Goal: Information Seeking & Learning: Understand process/instructions

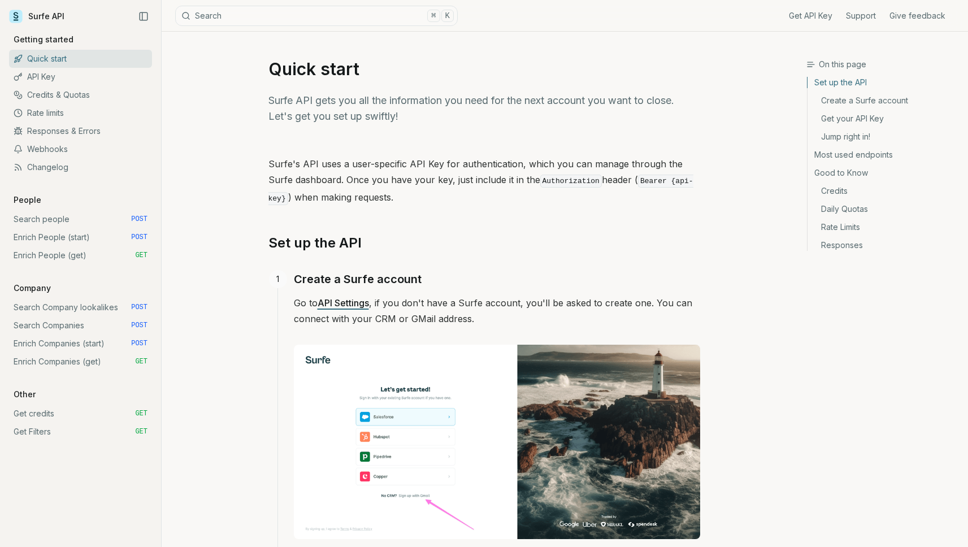
scroll to position [239, 0]
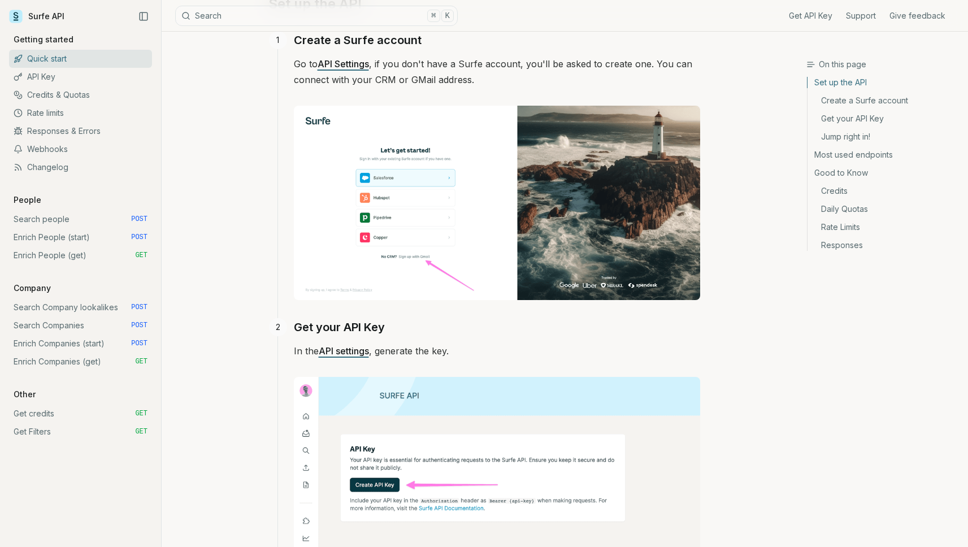
click at [35, 231] on link "Enrich People (start) POST" at bounding box center [80, 237] width 143 height 18
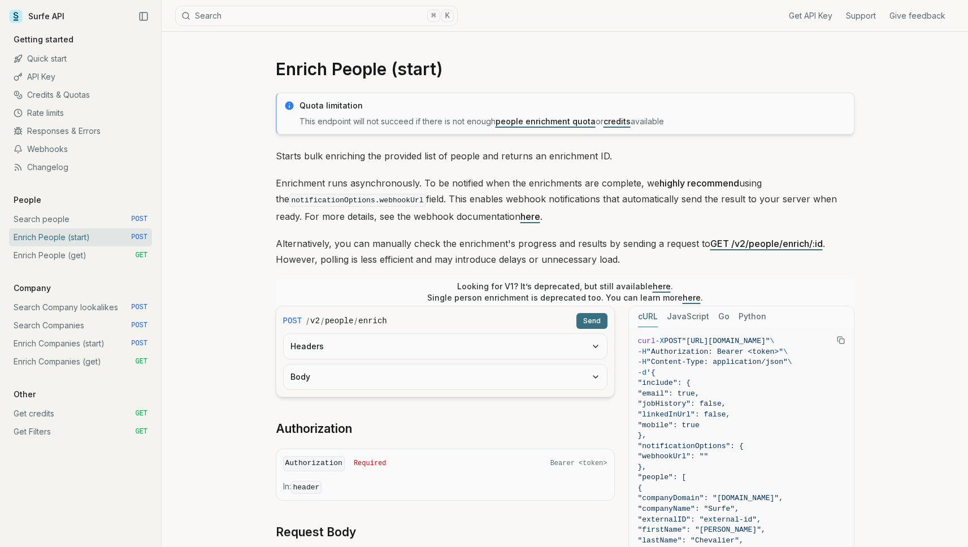
scroll to position [88, 0]
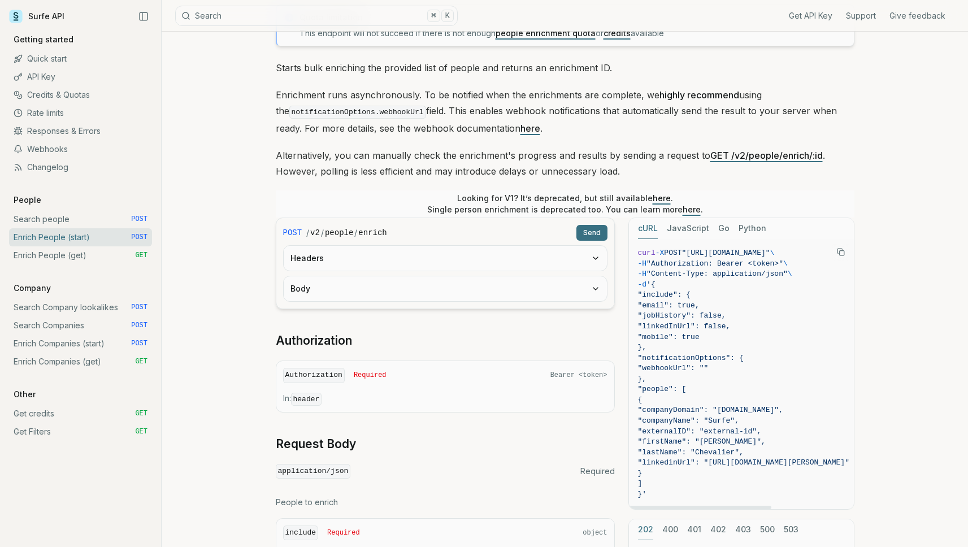
click at [773, 230] on div "cURL JavaScript Go Python" at bounding box center [741, 228] width 225 height 21
click at [743, 225] on button "Python" at bounding box center [752, 228] width 28 height 21
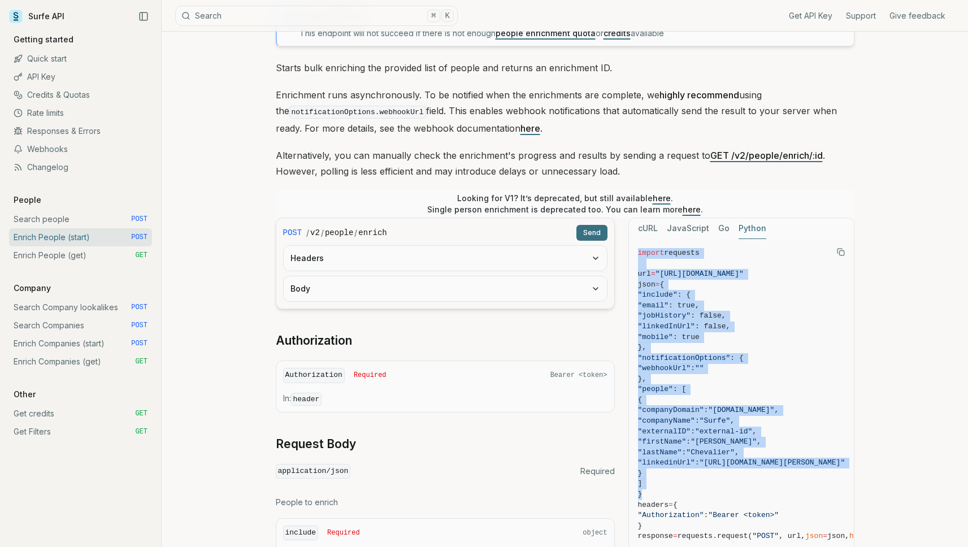
scroll to position [286, 0]
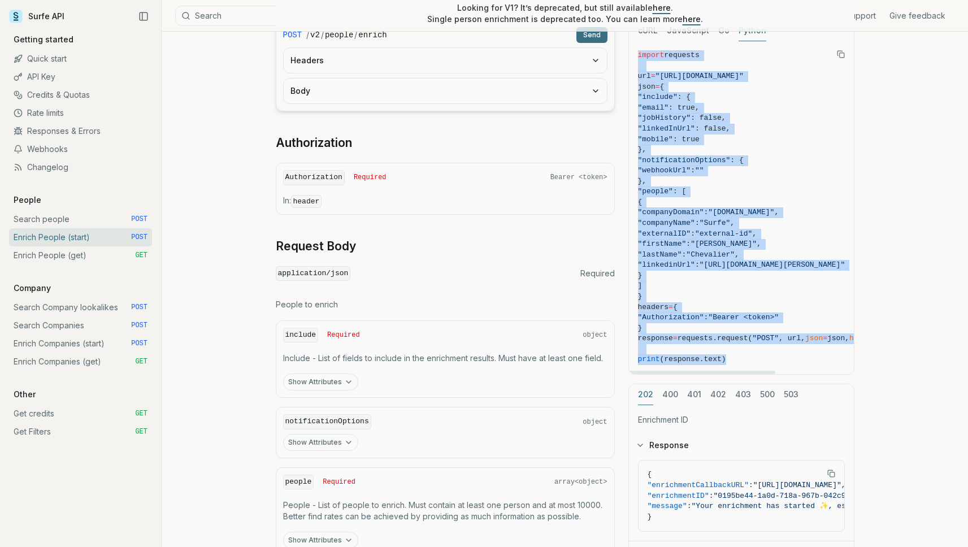
drag, startPoint x: 638, startPoint y: 247, endPoint x: 756, endPoint y: 360, distance: 163.4
click at [756, 360] on code "import requests url = "[URL][DOMAIN_NAME]" json = { "include" : { "email" : tru…" at bounding box center [779, 207] width 282 height 315
copy code "import requests url = "[URL][DOMAIN_NAME]" json = { "include" : { "email" : tru…"
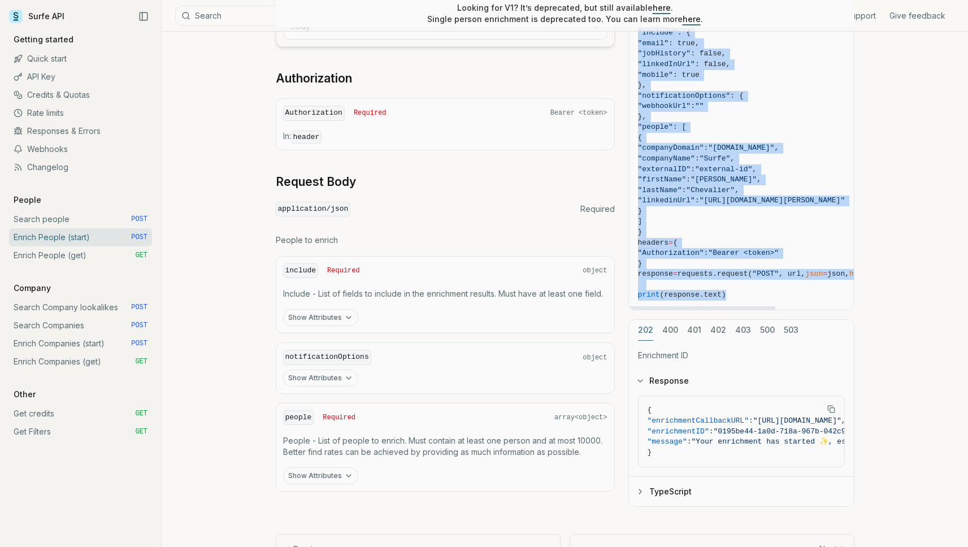
scroll to position [358, 0]
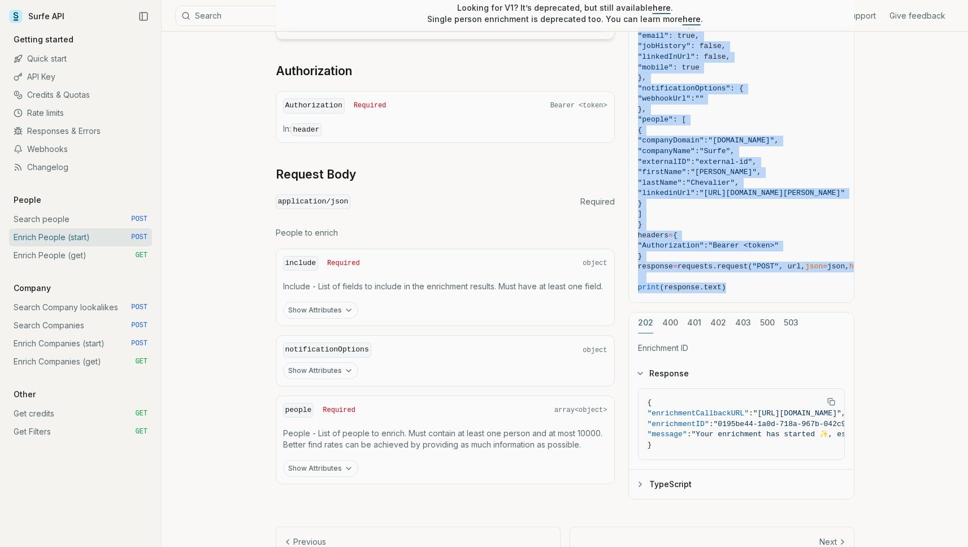
copy code "import requests url = "[URL][DOMAIN_NAME]" json = { "include" : { "email" : tru…"
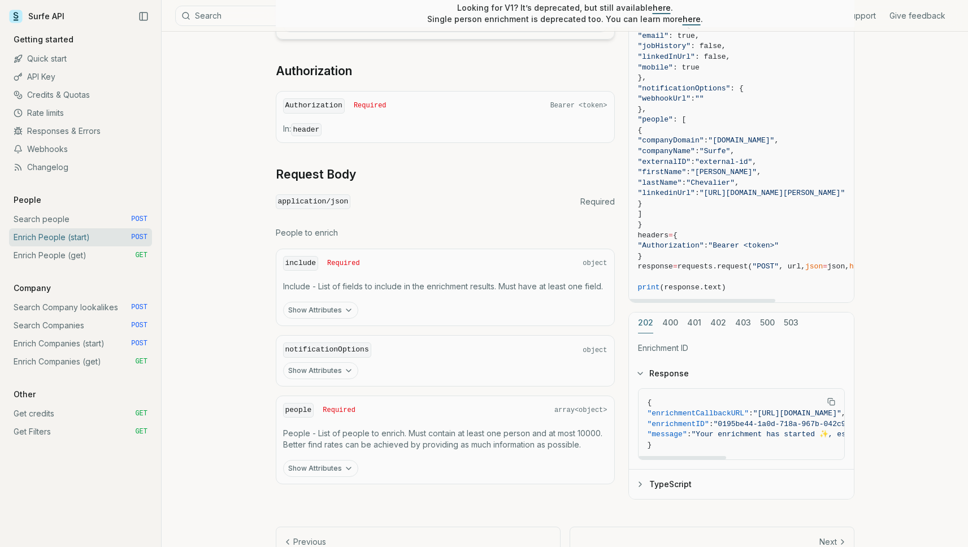
click at [734, 412] on span ""enrichmentCallbackURL"" at bounding box center [697, 413] width 101 height 8
click at [828, 403] on icon "Copy Text" at bounding box center [830, 401] width 5 height 5
click at [772, 407] on span "{" at bounding box center [801, 403] width 309 height 11
click at [56, 251] on link "Enrich People (get) GET" at bounding box center [80, 255] width 143 height 18
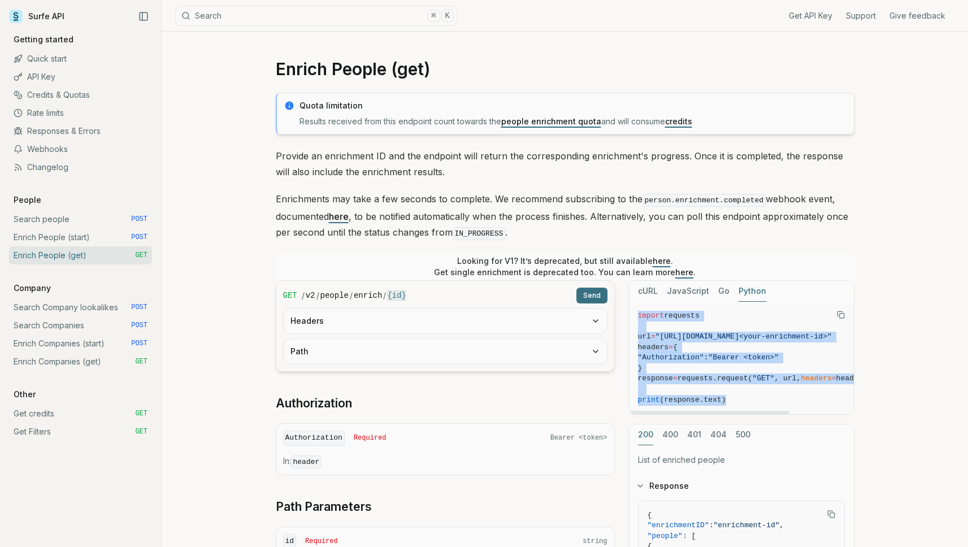
drag, startPoint x: 754, startPoint y: 402, endPoint x: 637, endPoint y: 315, distance: 145.8
click at [637, 315] on pre "import requests url = "[URL][DOMAIN_NAME]<your-enrichment-id>" headers = { "Aut…" at bounding box center [755, 358] width 252 height 112
copy code "import requests url = "[URL][DOMAIN_NAME]<your-enrichment-id>" headers = { "Aut…"
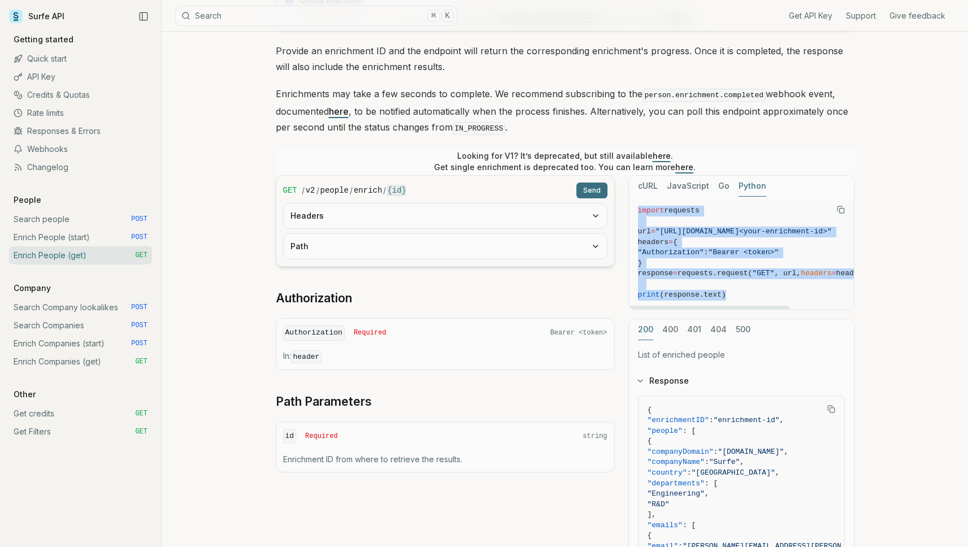
scroll to position [244, 0]
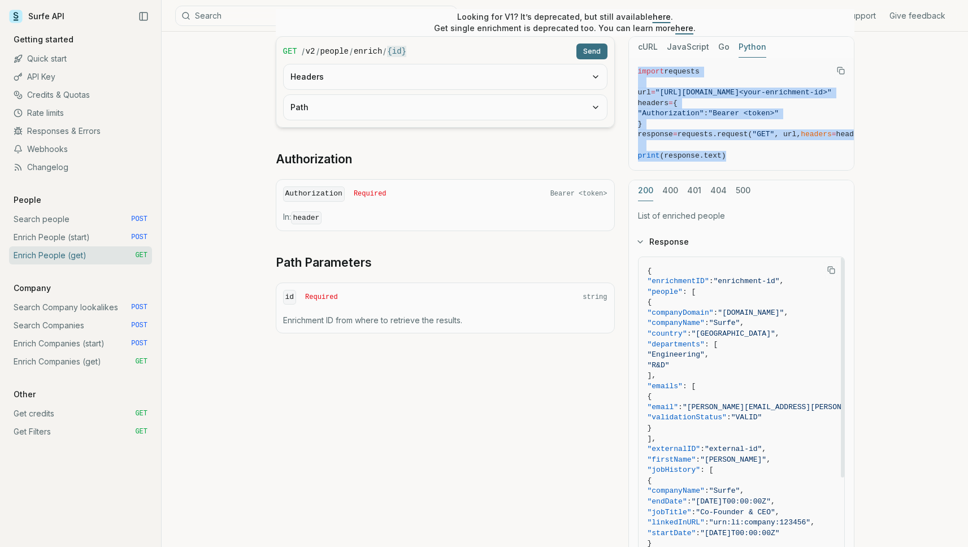
click at [828, 271] on icon "Copy Text" at bounding box center [831, 270] width 8 height 8
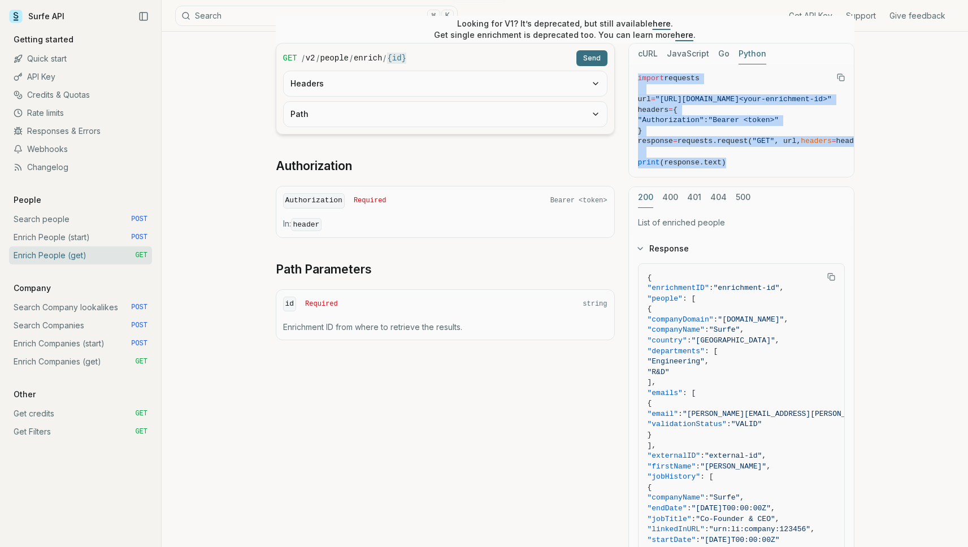
scroll to position [0, 0]
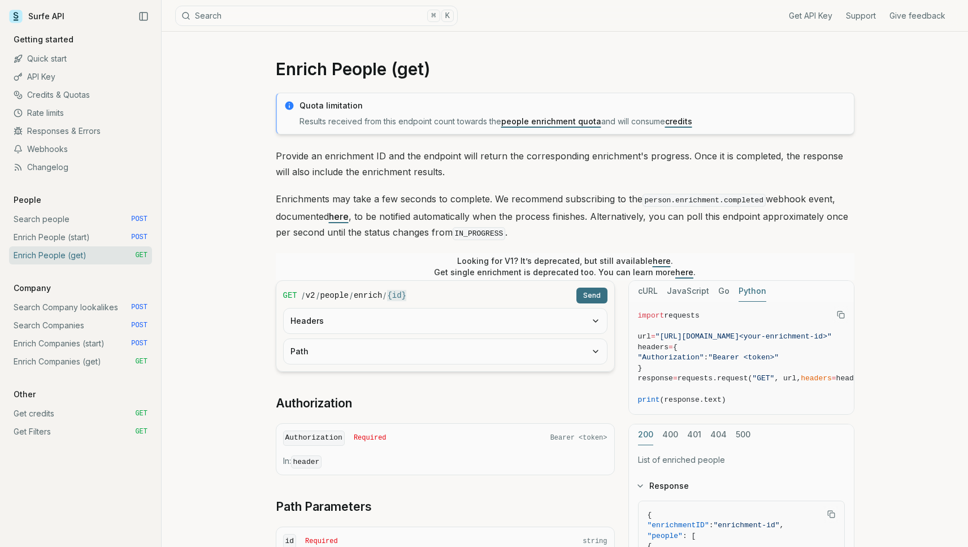
click at [435, 249] on div "Quota limitation Results received from this endpoint count towards the people e…" at bounding box center [565, 487] width 578 height 788
click at [40, 224] on link "Search people POST" at bounding box center [80, 219] width 143 height 18
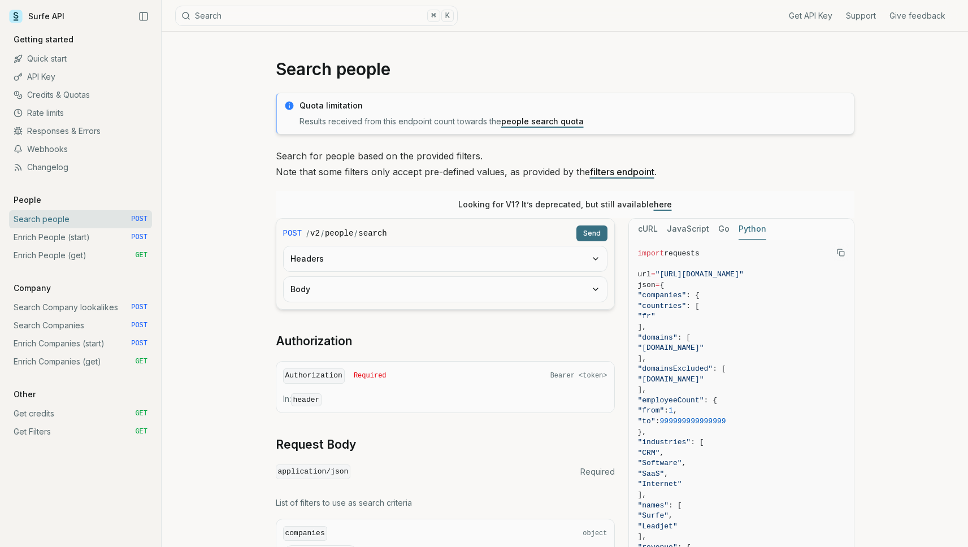
click at [92, 253] on link "Enrich People (get) GET" at bounding box center [80, 255] width 143 height 18
